Goal: Find specific page/section: Find specific page/section

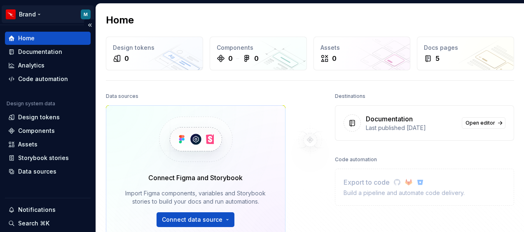
click at [37, 14] on html "Brand M Home Documentation Analytics Code automation Design system data Design …" at bounding box center [262, 116] width 524 height 232
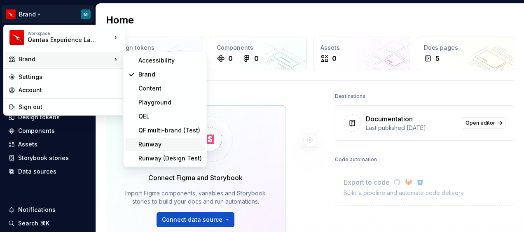
click at [152, 142] on div "Runway" at bounding box center [169, 144] width 63 height 8
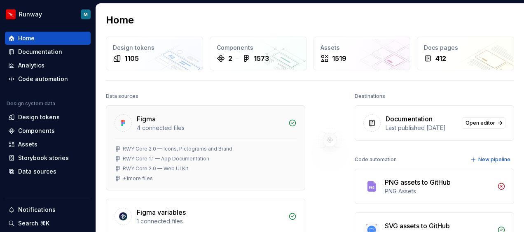
click at [181, 149] on div "RWY Core 2.0 — Icons, Pictograms and Brand" at bounding box center [178, 149] width 110 height 7
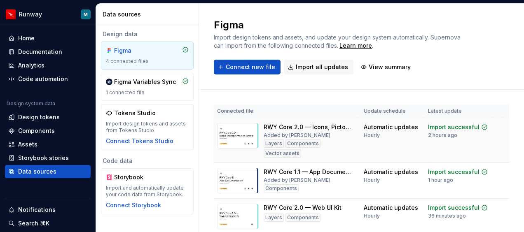
click at [234, 130] on img at bounding box center [238, 136] width 42 height 26
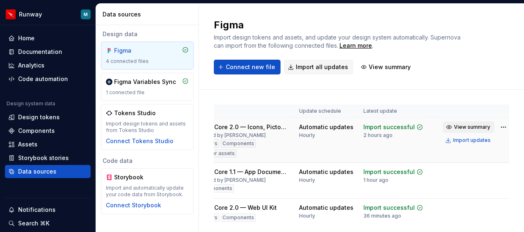
click at [454, 125] on span "View summary" at bounding box center [472, 127] width 36 height 7
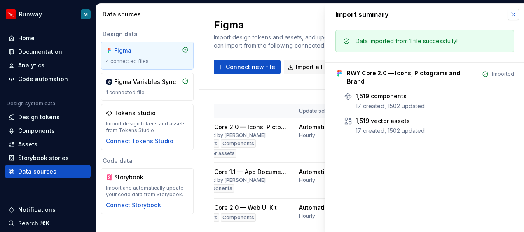
click at [515, 12] on button "button" at bounding box center [513, 15] width 12 height 12
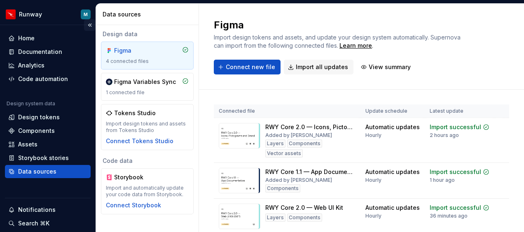
click at [86, 23] on button "Collapse sidebar" at bounding box center [90, 25] width 12 height 12
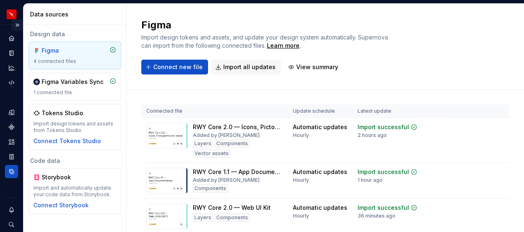
click at [13, 27] on button "Expand sidebar" at bounding box center [18, 25] width 12 height 12
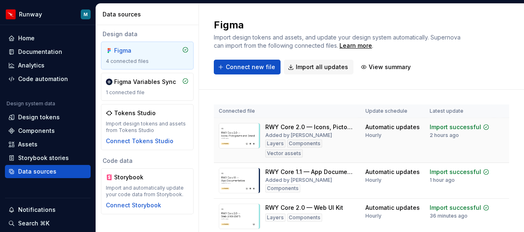
click at [288, 127] on div "RWY Core 2.0 — Icons, Pictograms and Brand" at bounding box center [310, 127] width 90 height 8
click at [236, 142] on img at bounding box center [240, 136] width 42 height 26
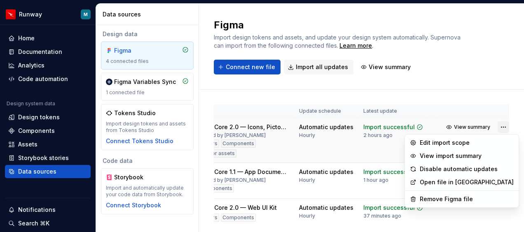
click at [496, 127] on html "Runway M Home Documentation Analytics Code automation Design system data Design…" at bounding box center [262, 116] width 524 height 232
click at [462, 184] on link "Open file in [GEOGRAPHIC_DATA]" at bounding box center [467, 182] width 94 height 8
